Goal: Information Seeking & Learning: Understand process/instructions

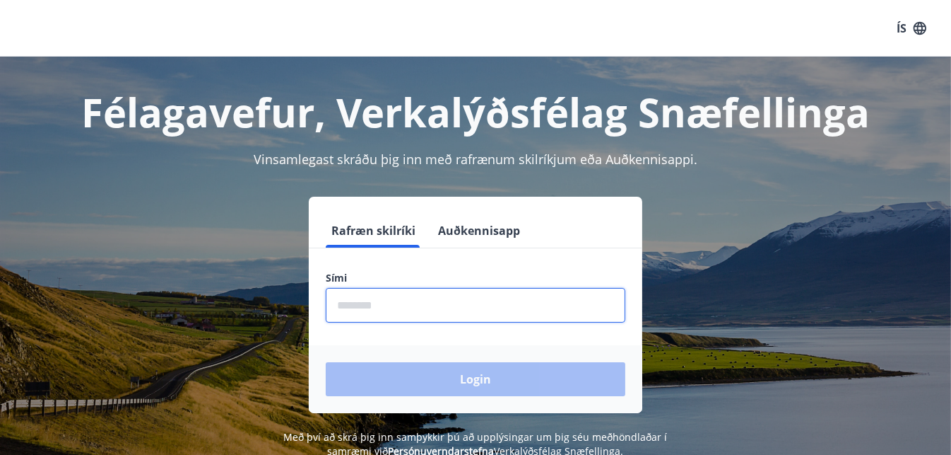
click at [431, 297] on input "phone" at bounding box center [476, 305] width 300 height 35
type input "********"
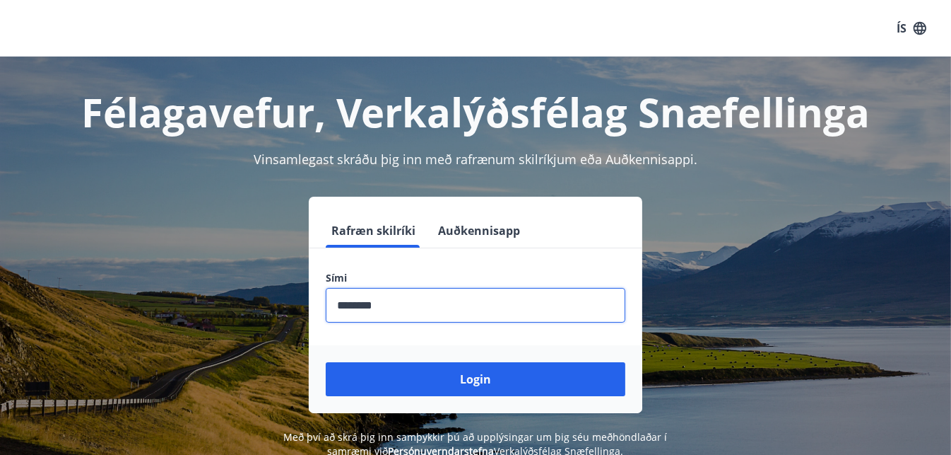
click at [326, 362] on button "Login" at bounding box center [476, 379] width 300 height 34
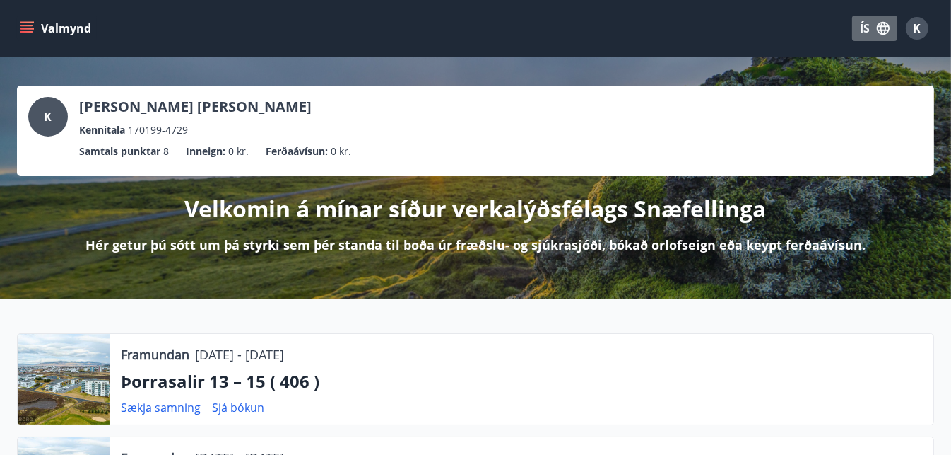
click at [883, 26] on icon "button" at bounding box center [883, 28] width 13 height 13
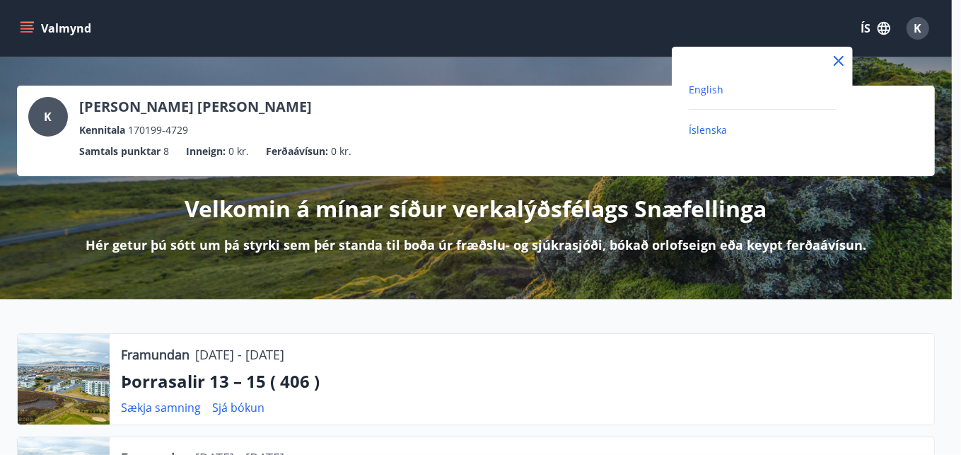
click at [715, 87] on span "English" at bounding box center [705, 89] width 35 height 13
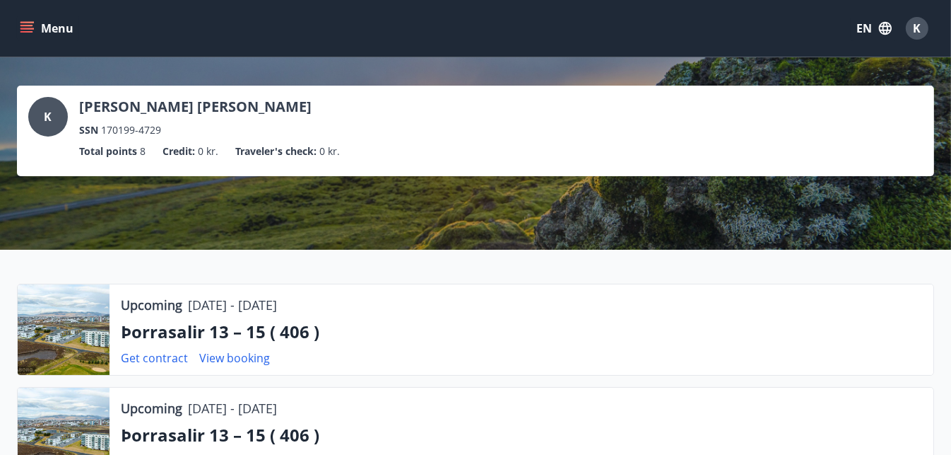
click at [38, 31] on button "Menu" at bounding box center [48, 28] width 62 height 25
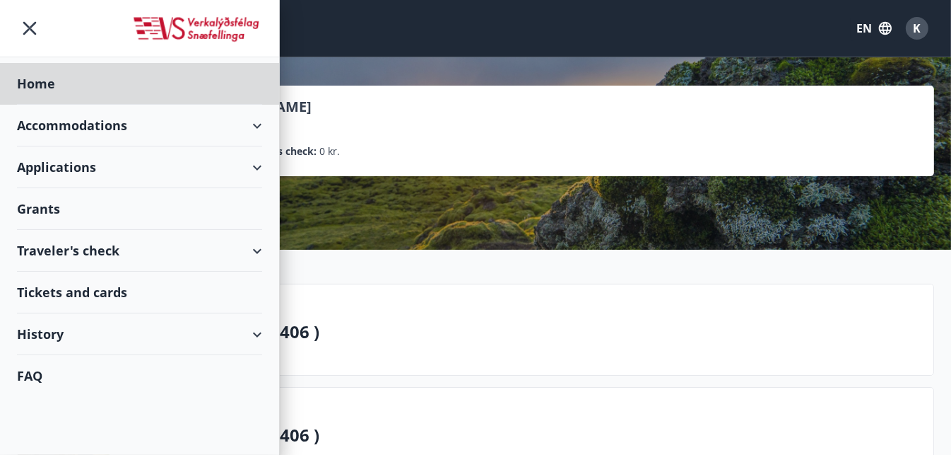
click at [48, 105] on div "Grants" at bounding box center [139, 84] width 245 height 42
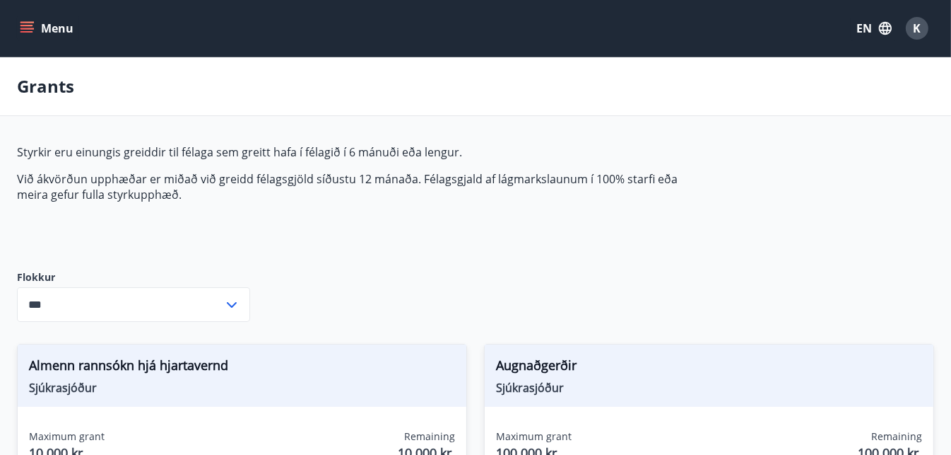
type input "***"
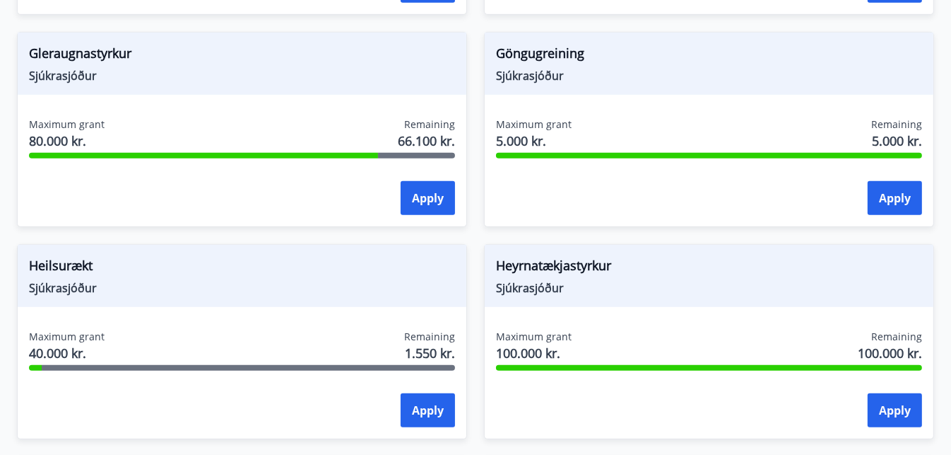
scroll to position [732, 0]
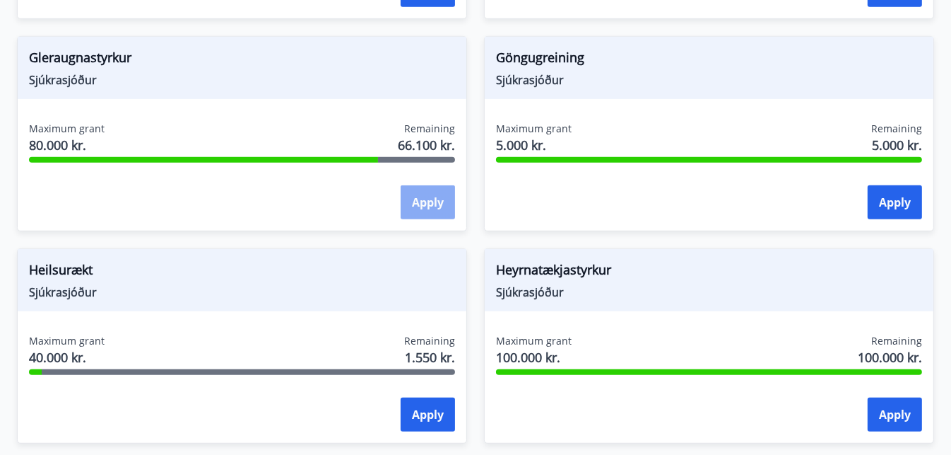
click at [423, 206] on button "Apply" at bounding box center [428, 202] width 54 height 34
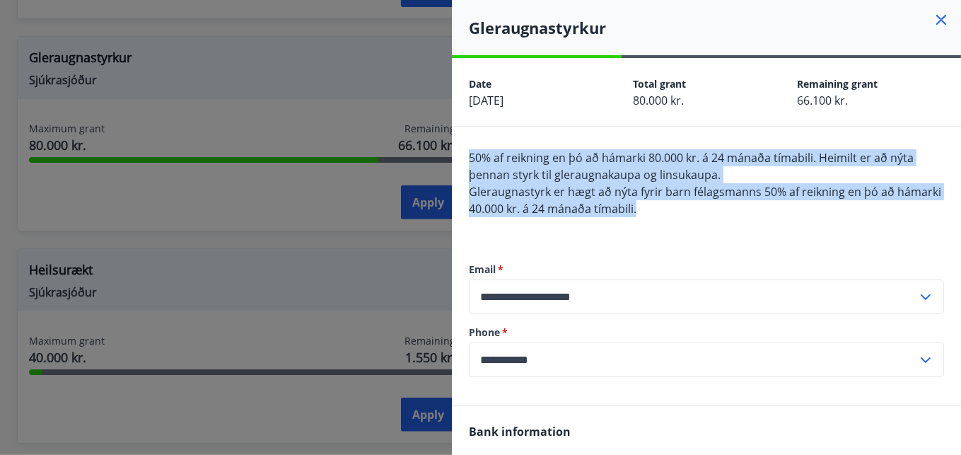
drag, startPoint x: 724, startPoint y: 201, endPoint x: 466, endPoint y: 161, distance: 261.1
click at [466, 161] on div "**********" at bounding box center [706, 266] width 509 height 279
copy span "50% af reikning en þó að hámarki 80.000 kr. á 24 mánaða tímabili. Heimilt er að…"
click at [932, 18] on icon at bounding box center [940, 19] width 17 height 17
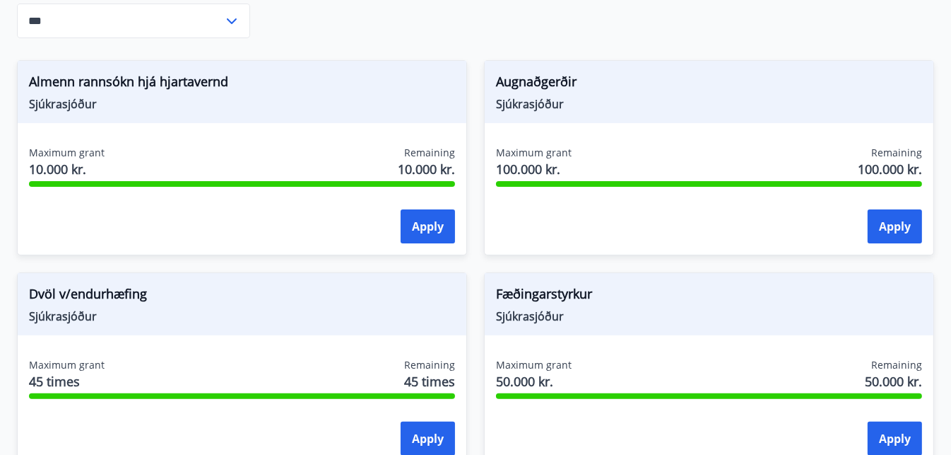
scroll to position [0, 0]
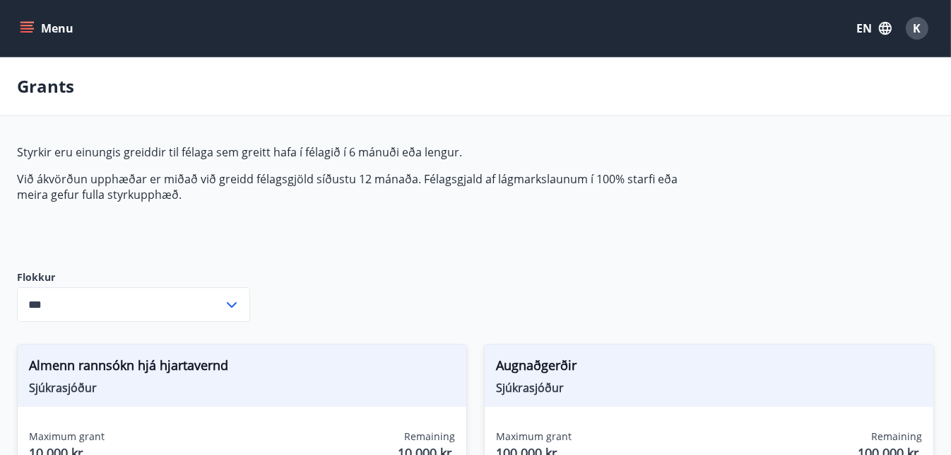
click at [20, 25] on icon "menu" at bounding box center [27, 28] width 14 height 14
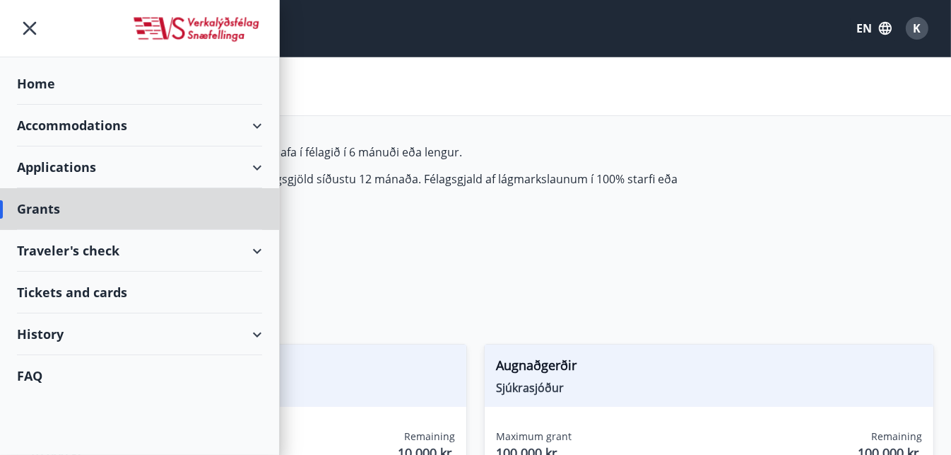
click at [51, 81] on div "Home" at bounding box center [139, 84] width 245 height 42
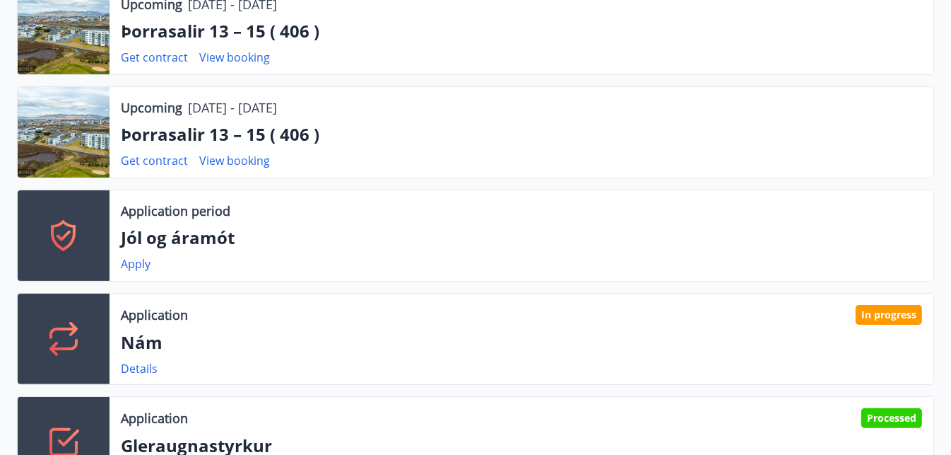
scroll to position [402, 0]
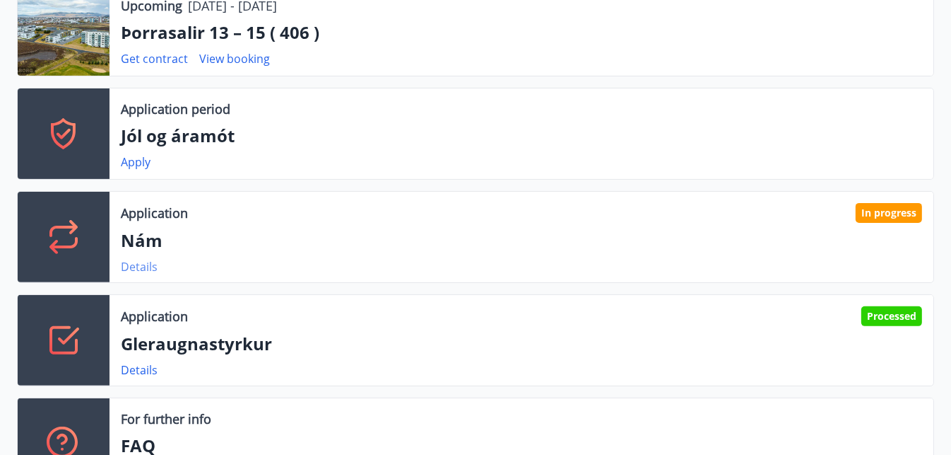
click at [141, 268] on link "Details" at bounding box center [139, 267] width 37 height 16
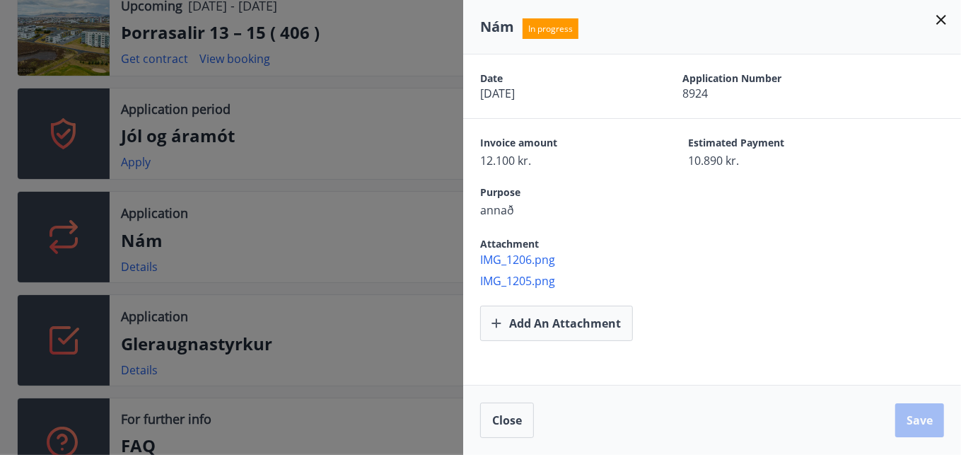
click at [942, 23] on icon at bounding box center [940, 19] width 17 height 17
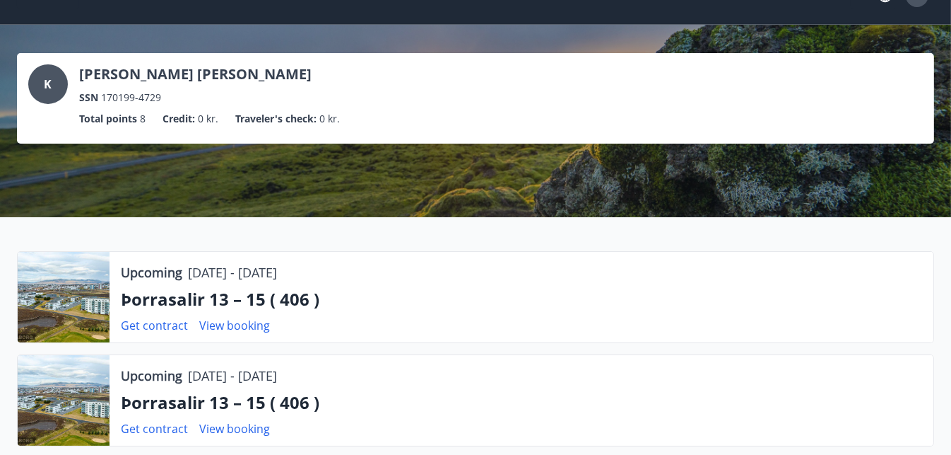
scroll to position [0, 0]
